Goal: Navigation & Orientation: Understand site structure

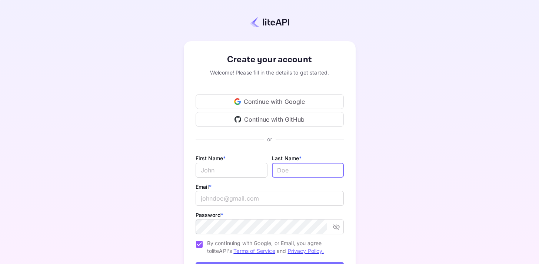
click at [255, 104] on div "Continue with Google" at bounding box center [270, 101] width 148 height 15
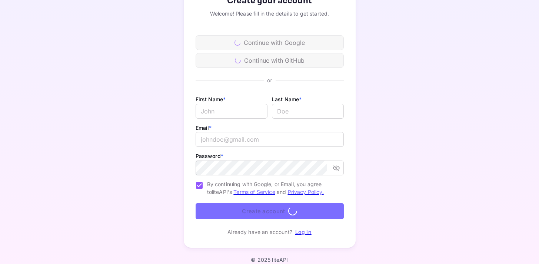
scroll to position [59, 0]
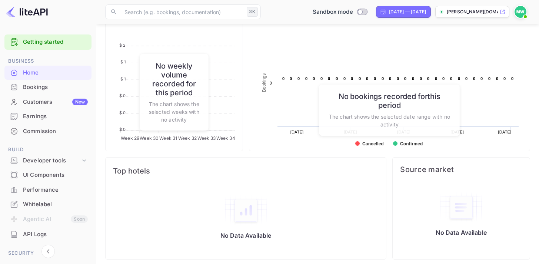
scroll to position [302, 0]
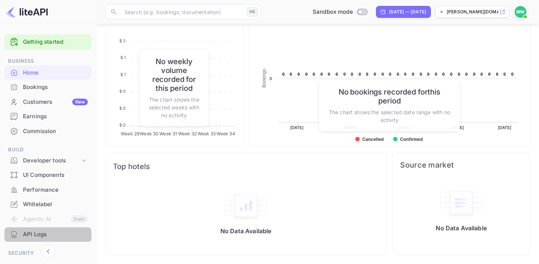
click at [32, 239] on div "API Logs" at bounding box center [47, 234] width 87 height 14
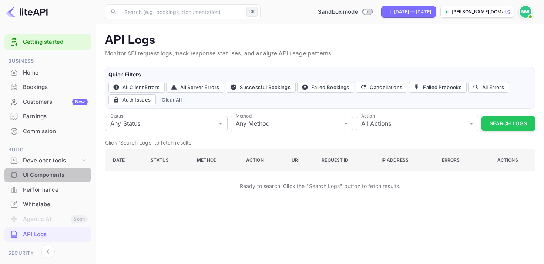
click at [43, 173] on div "UI Components" at bounding box center [55, 175] width 65 height 9
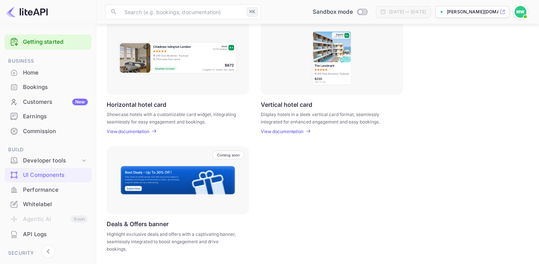
scroll to position [235, 0]
click at [42, 163] on div "Developer tools" at bounding box center [51, 160] width 57 height 9
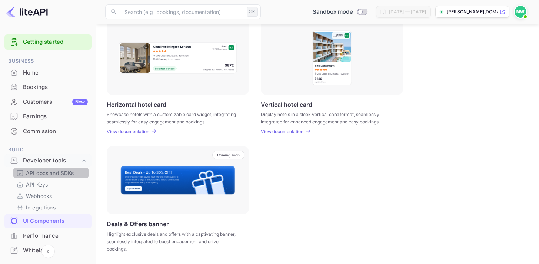
click at [53, 175] on p "API docs and SDKs" at bounding box center [50, 173] width 48 height 8
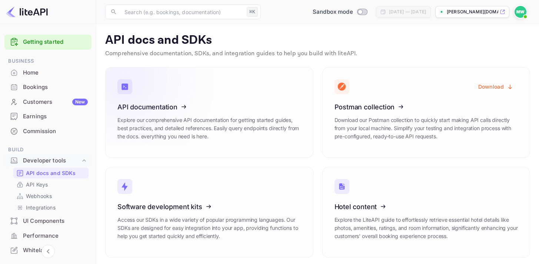
click at [167, 111] on icon at bounding box center [163, 105] width 115 height 76
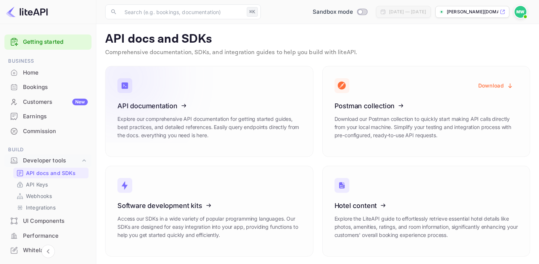
scroll to position [3, 0]
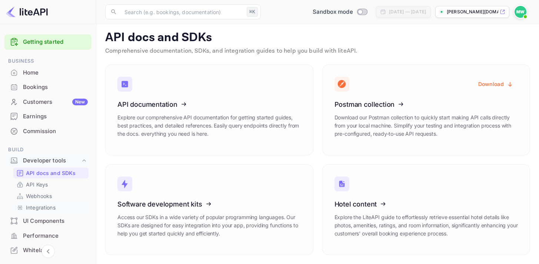
click at [47, 210] on p "Integrations" at bounding box center [41, 207] width 30 height 8
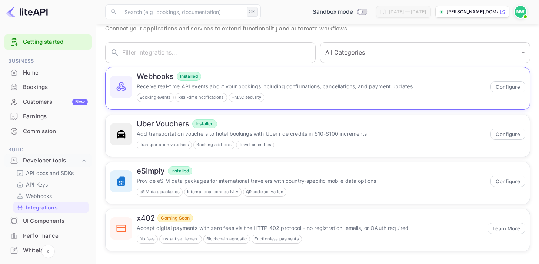
scroll to position [24, 0]
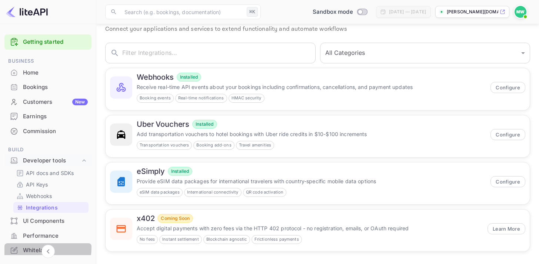
click at [31, 247] on div "Whitelabel" at bounding box center [55, 250] width 65 height 9
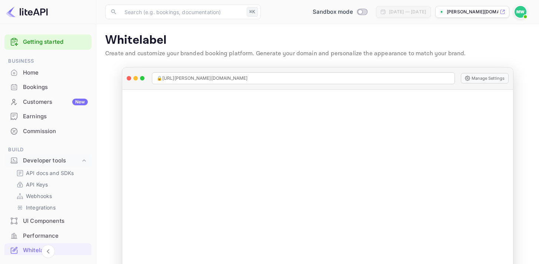
click at [27, 76] on div "Home" at bounding box center [55, 73] width 65 height 9
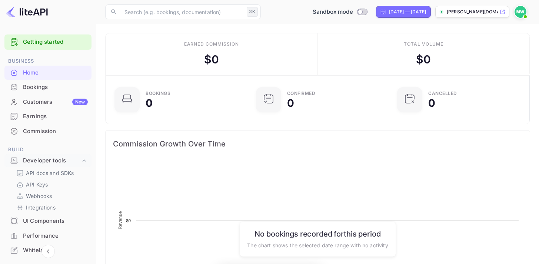
scroll to position [115, 131]
